Goal: Participate in discussion

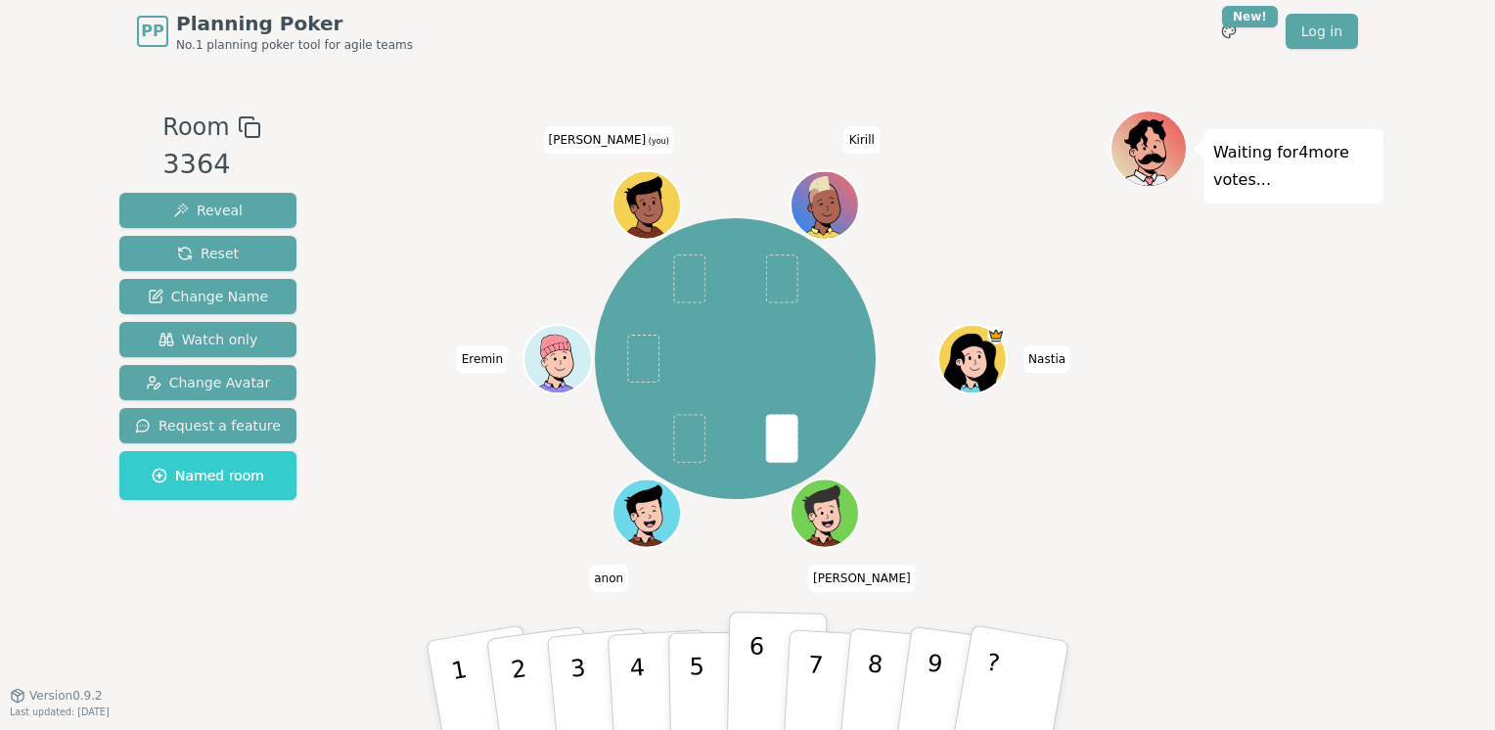
click at [747, 671] on button "6" at bounding box center [777, 686] width 101 height 149
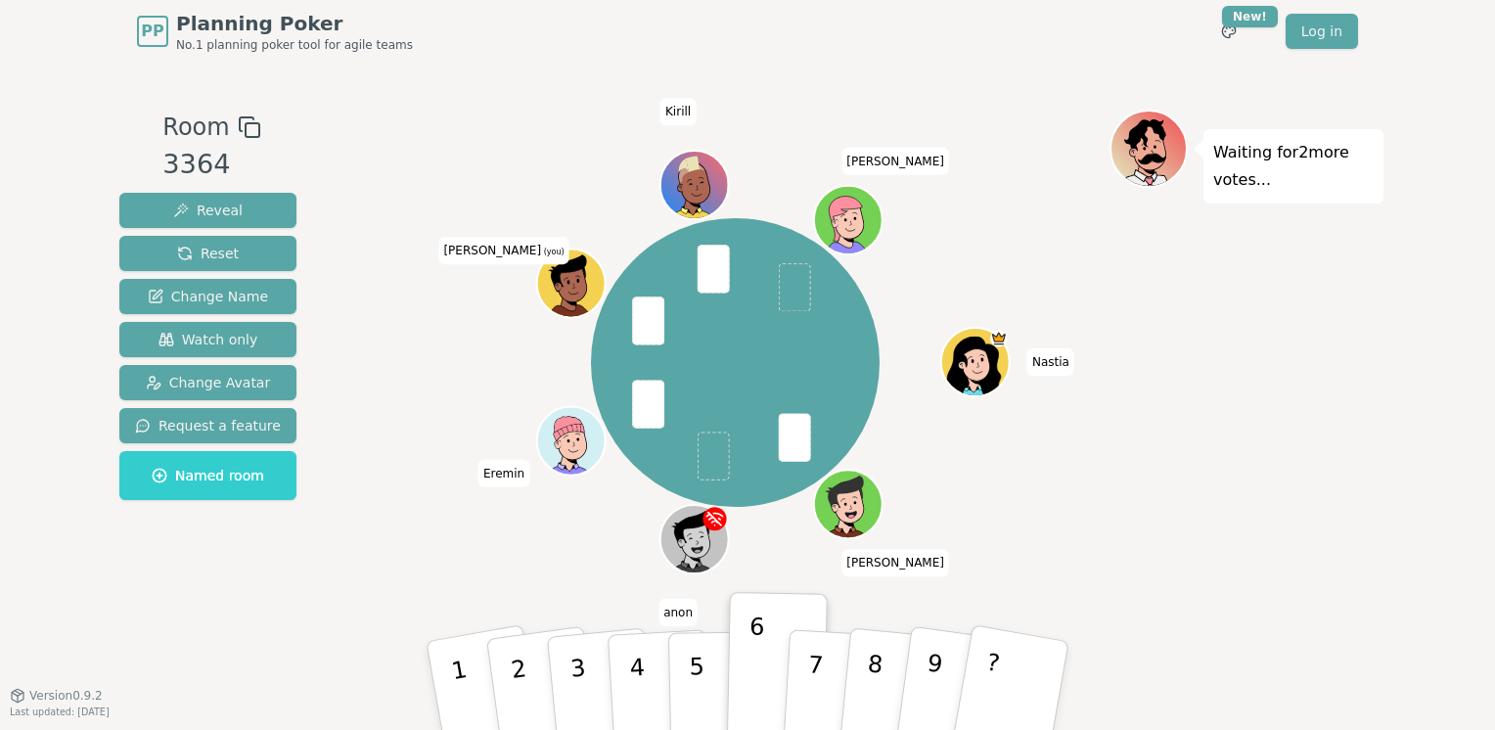
click at [492, 248] on span "[PERSON_NAME] (you)" at bounding box center [503, 250] width 130 height 27
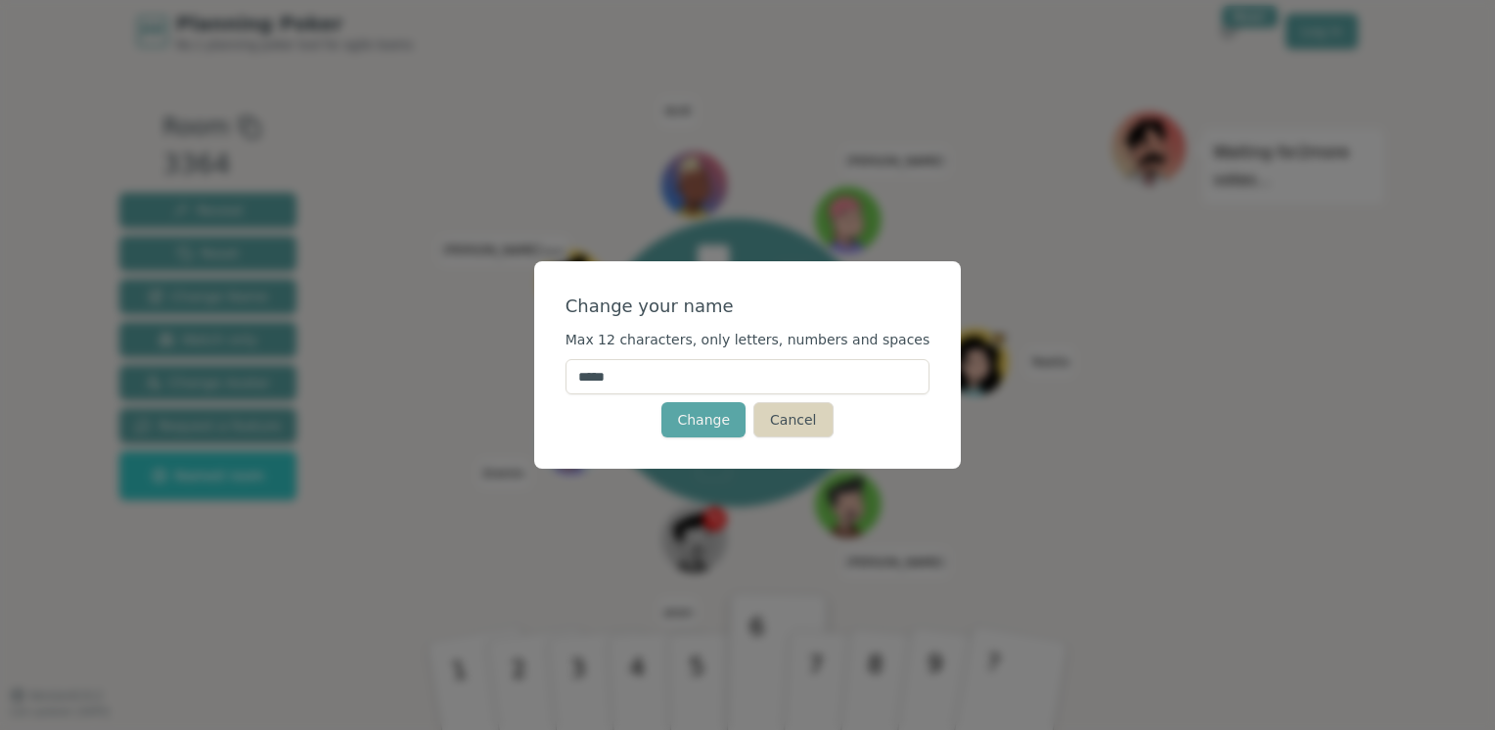
click at [789, 424] on button "Cancel" at bounding box center [792, 419] width 79 height 35
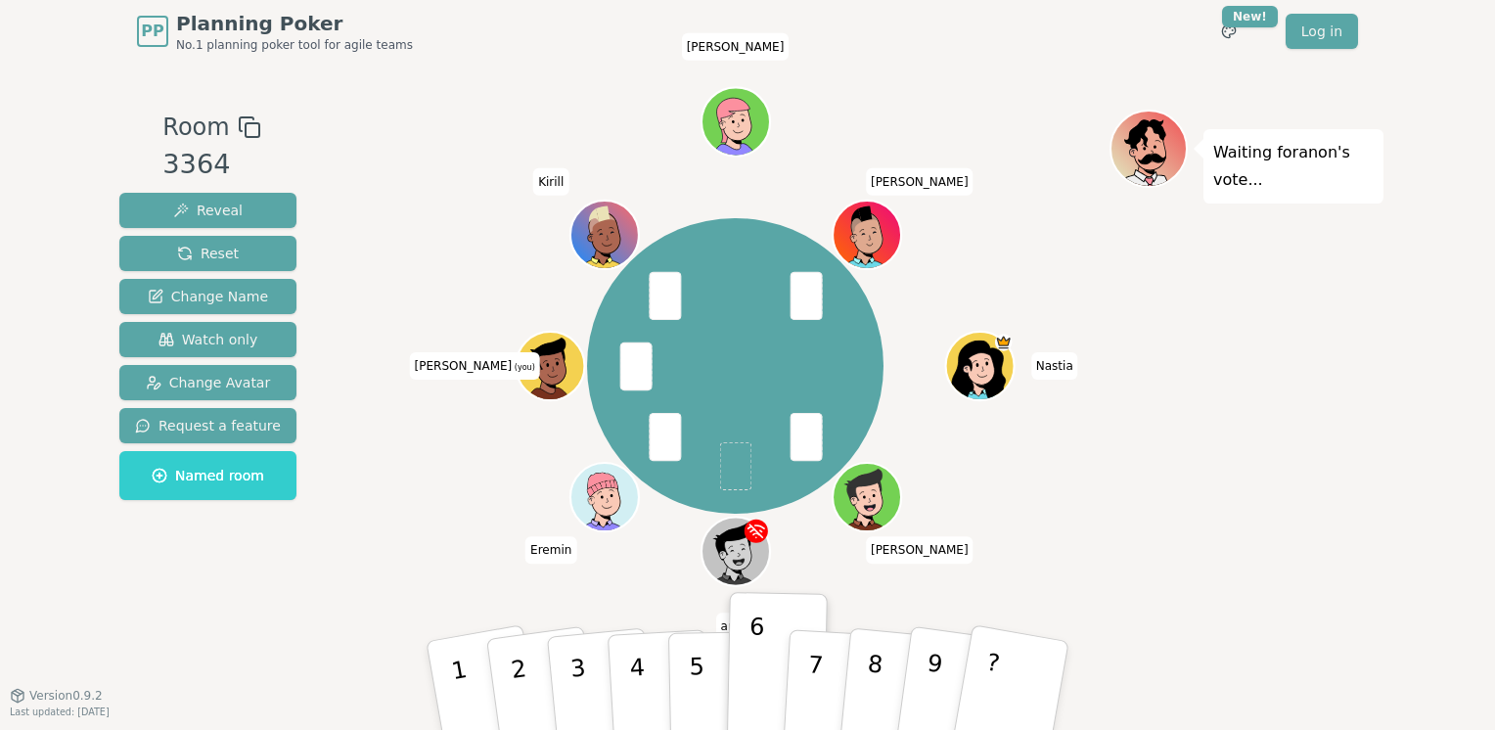
click at [645, 584] on div "[PERSON_NAME] W [PERSON_NAME] (you) [PERSON_NAME]" at bounding box center [735, 366] width 748 height 442
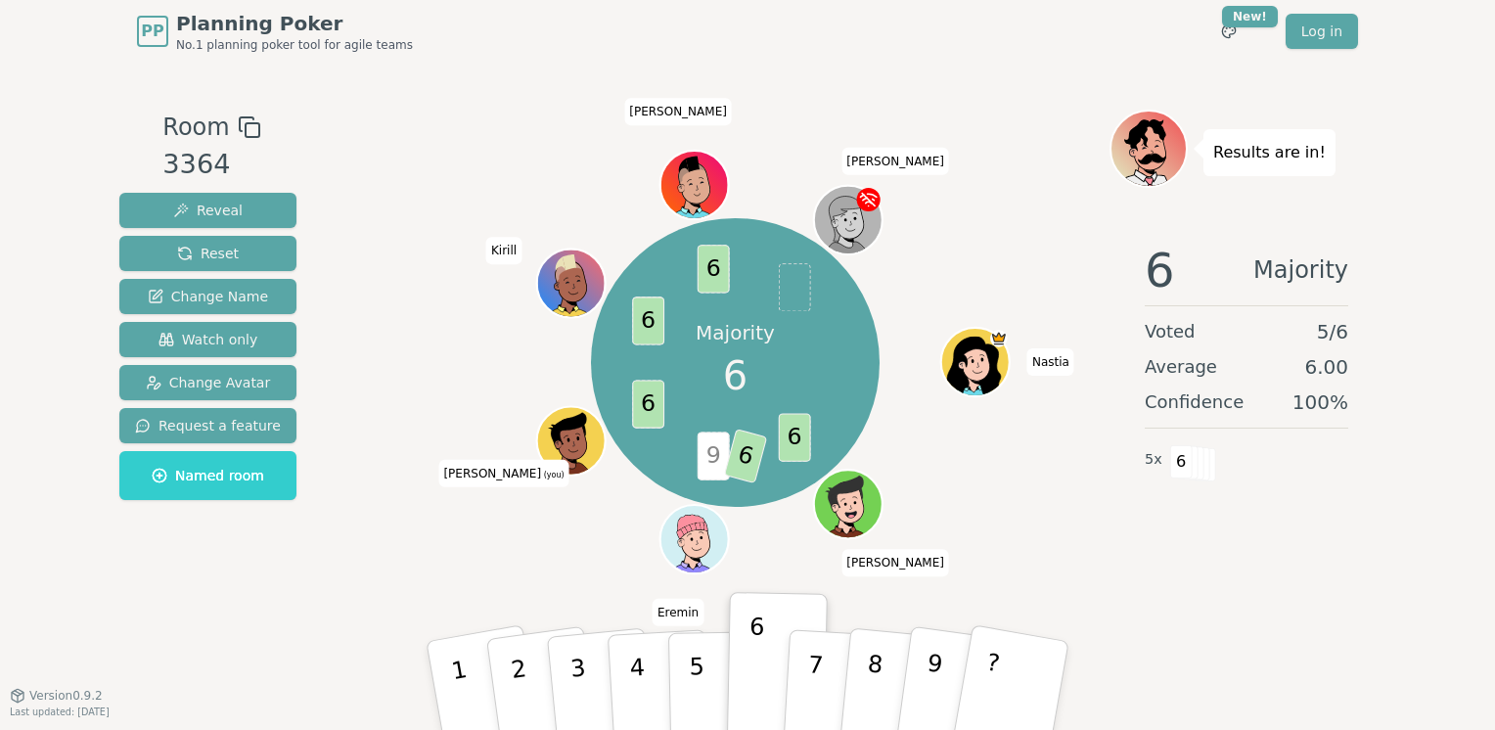
click at [705, 249] on span "6" at bounding box center [714, 269] width 32 height 48
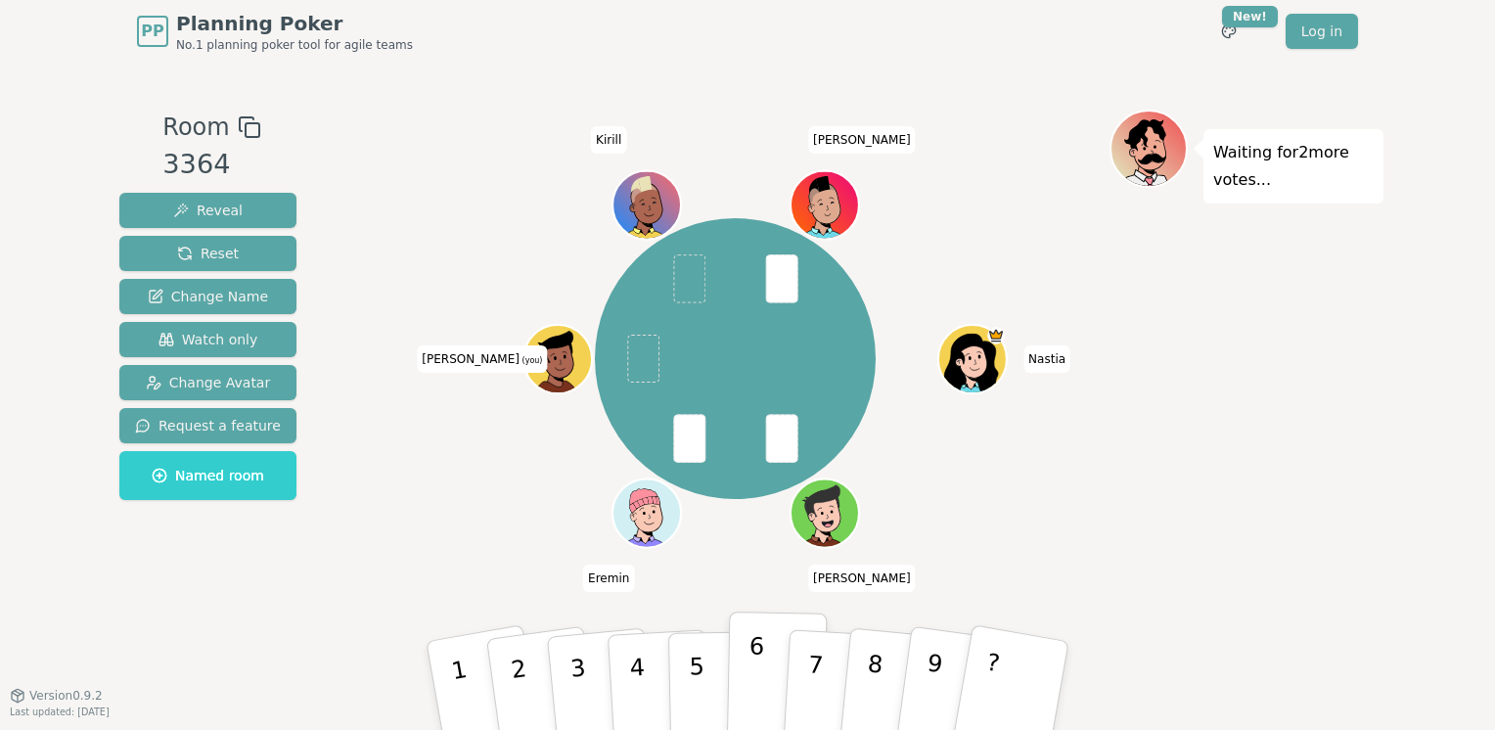
click at [755, 667] on p "6" at bounding box center [756, 685] width 17 height 106
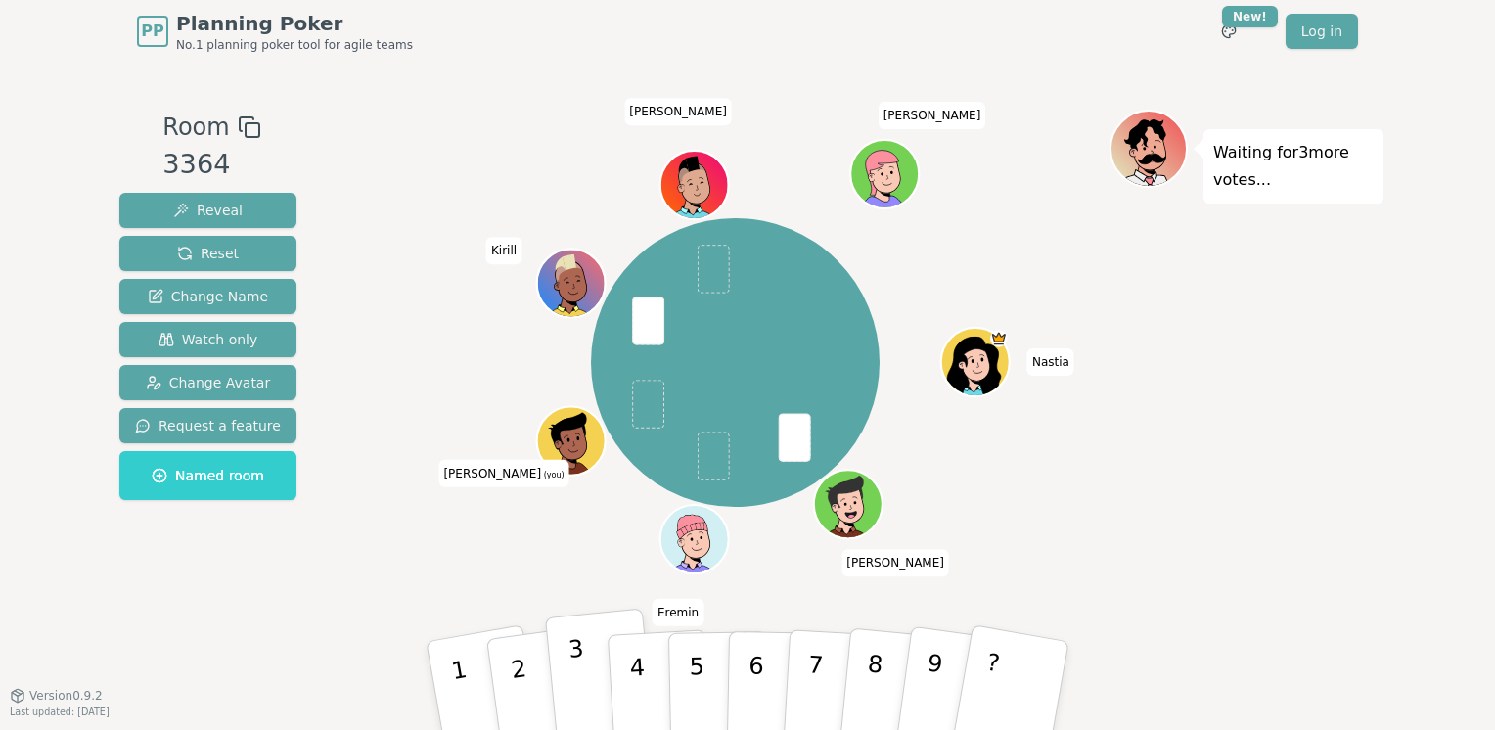
click at [579, 659] on p "3" at bounding box center [579, 688] width 25 height 107
click at [748, 667] on p "6" at bounding box center [756, 685] width 17 height 106
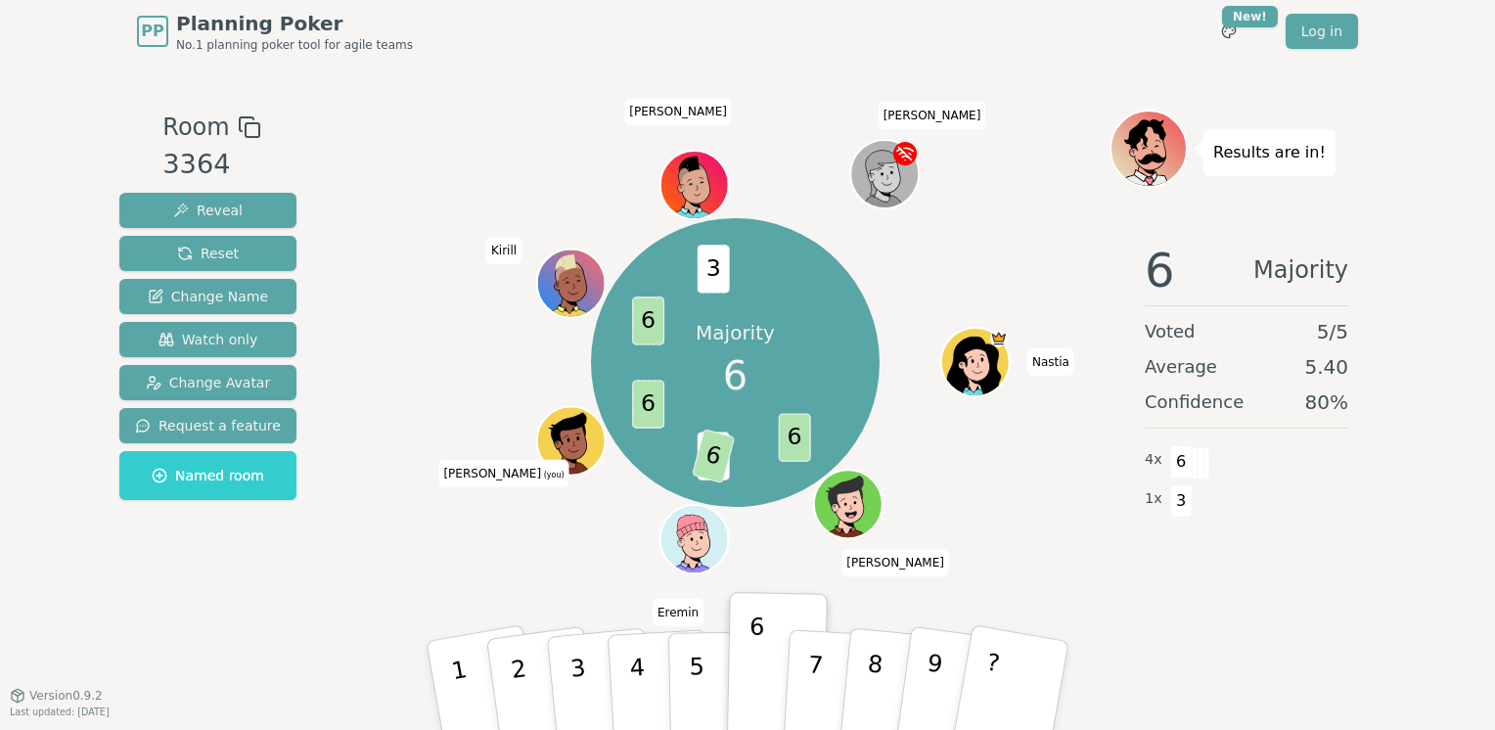
click at [476, 133] on div at bounding box center [735, 127] width 748 height 35
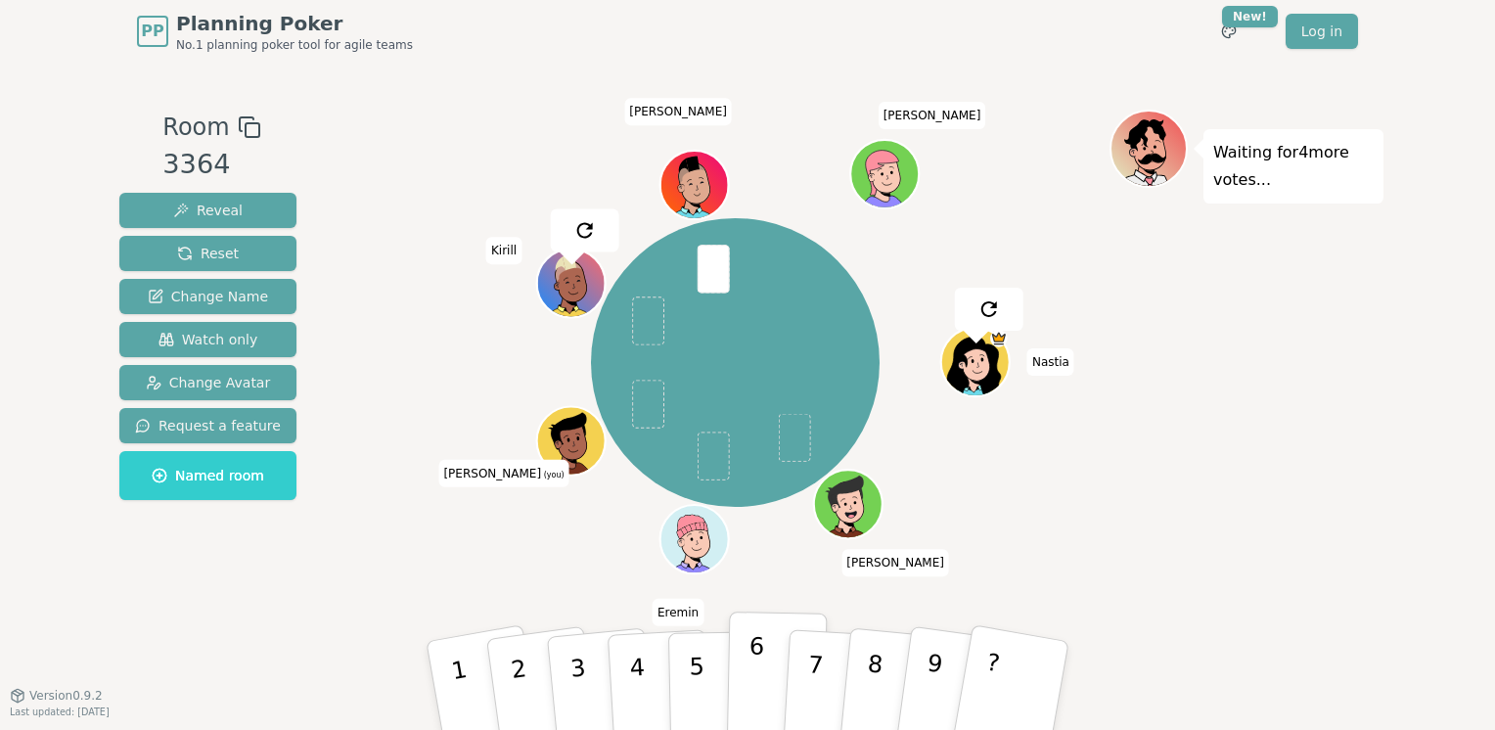
click at [755, 666] on p "6" at bounding box center [756, 685] width 17 height 106
